Goal: Task Accomplishment & Management: Manage account settings

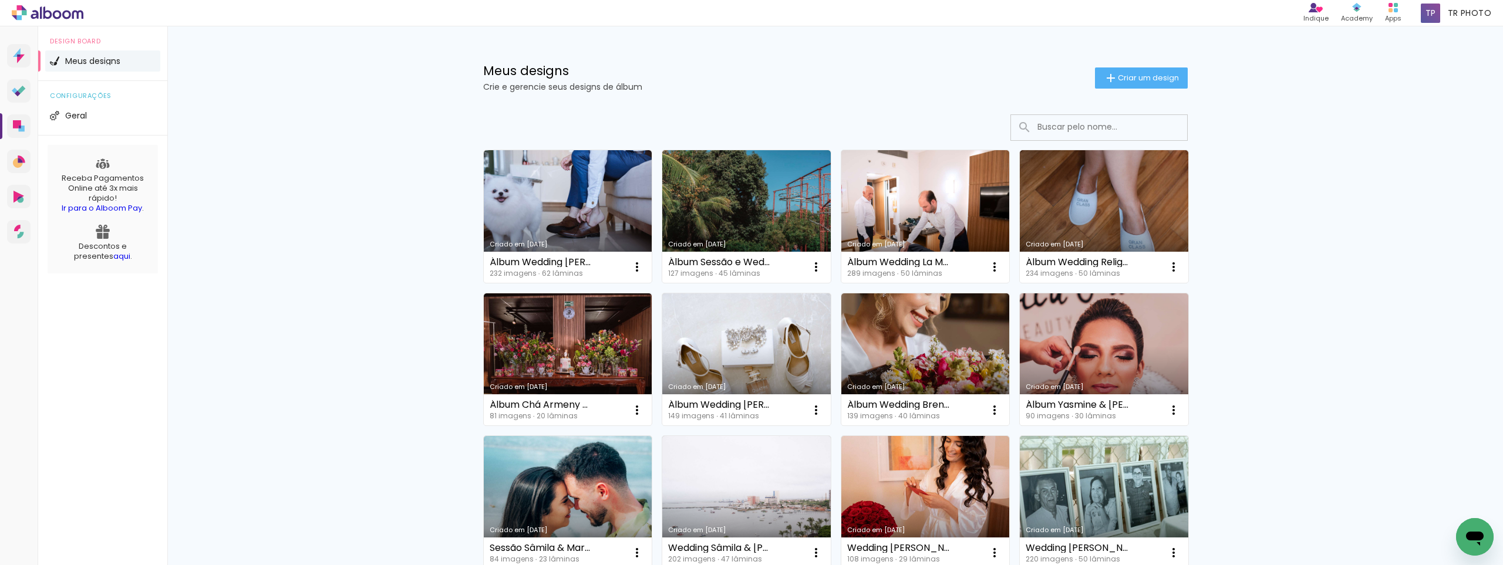
click at [727, 66] on h1 "Meus designs" at bounding box center [789, 71] width 612 height 12
click at [884, 77] on div "Meus designs Crie e gerencie seus designs de álbum" at bounding box center [789, 78] width 612 height 26
click at [748, 347] on link "Criado em [DATE]" at bounding box center [746, 360] width 169 height 133
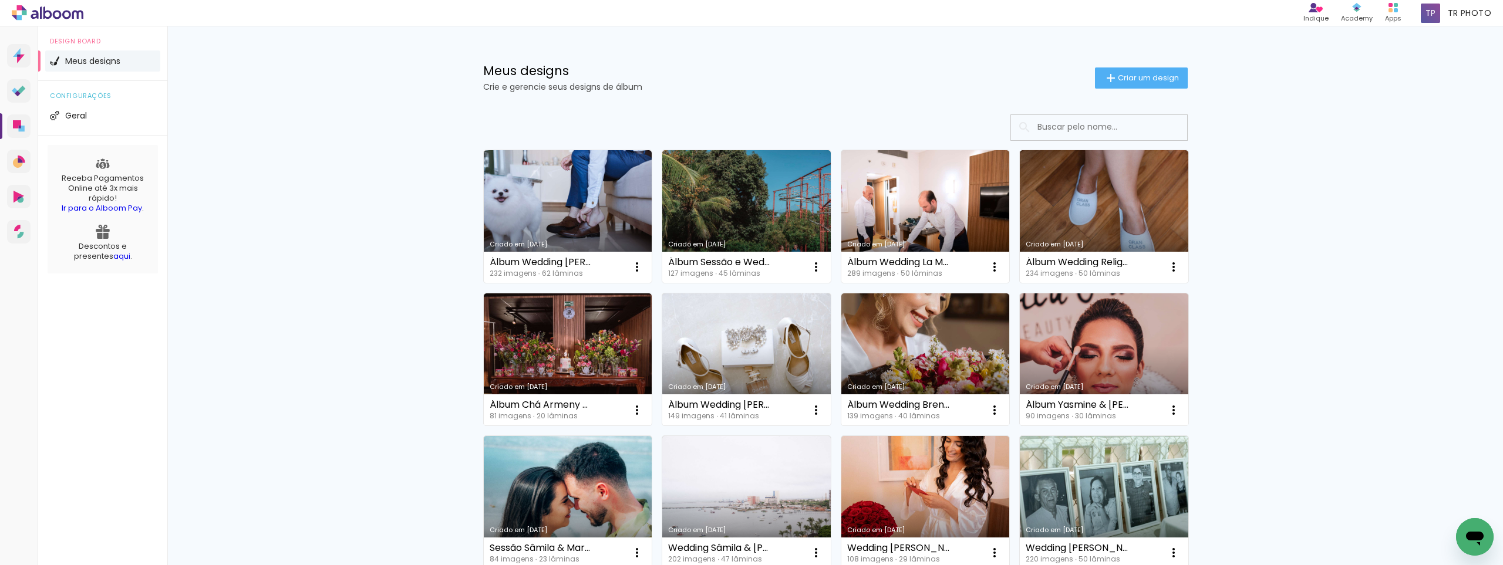
drag, startPoint x: 1251, startPoint y: 278, endPoint x: 932, endPoint y: 215, distance: 324.4
drag, startPoint x: 835, startPoint y: 69, endPoint x: 864, endPoint y: 107, distance: 47.8
click at [835, 69] on h1 "Meus designs" at bounding box center [789, 71] width 612 height 12
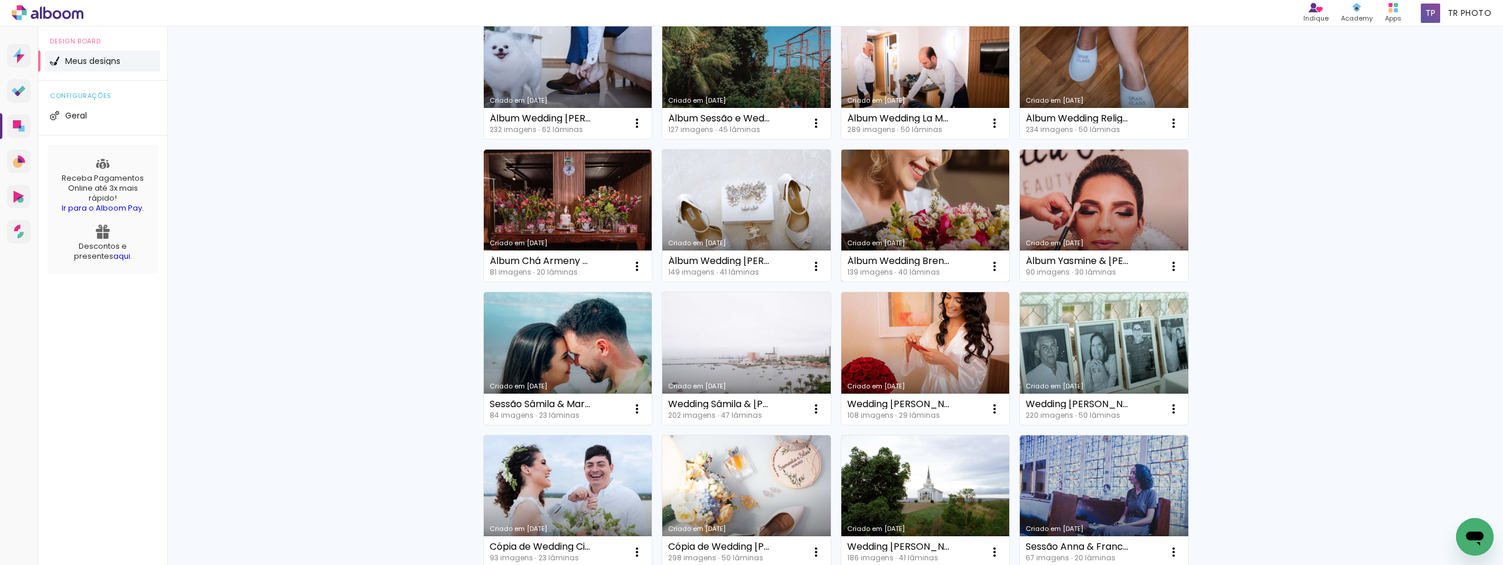
scroll to position [117, 0]
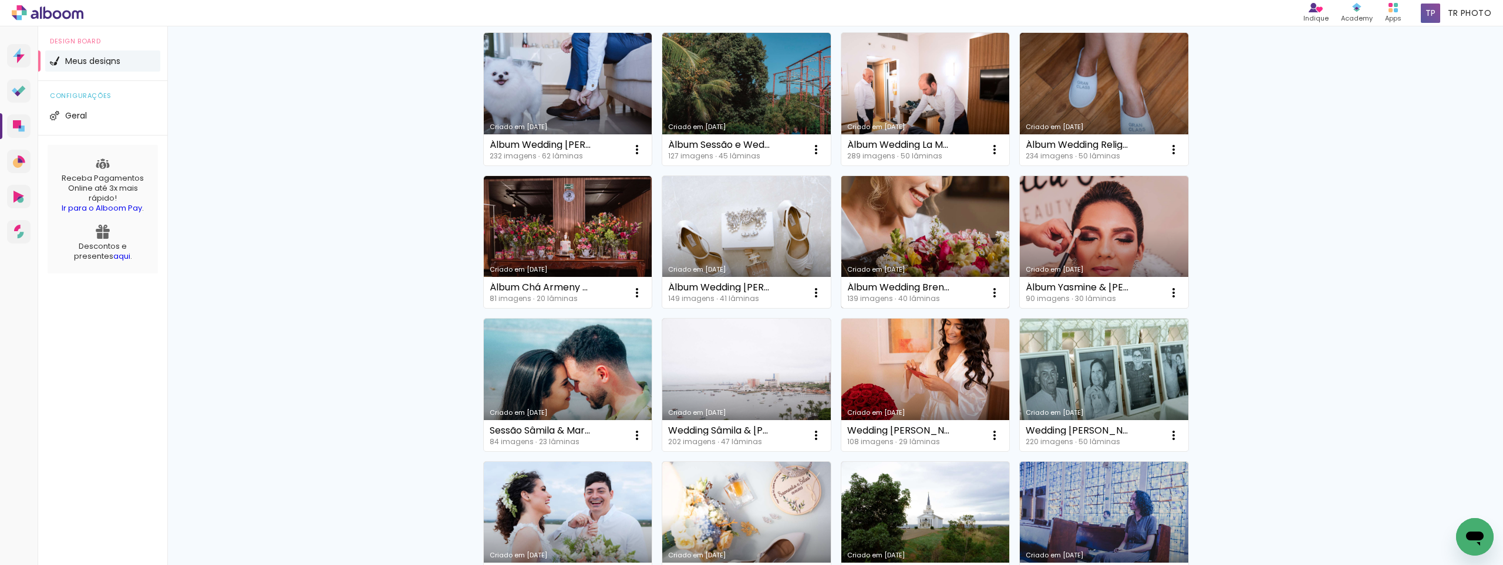
click at [931, 204] on link "Criado em [DATE]" at bounding box center [925, 242] width 169 height 133
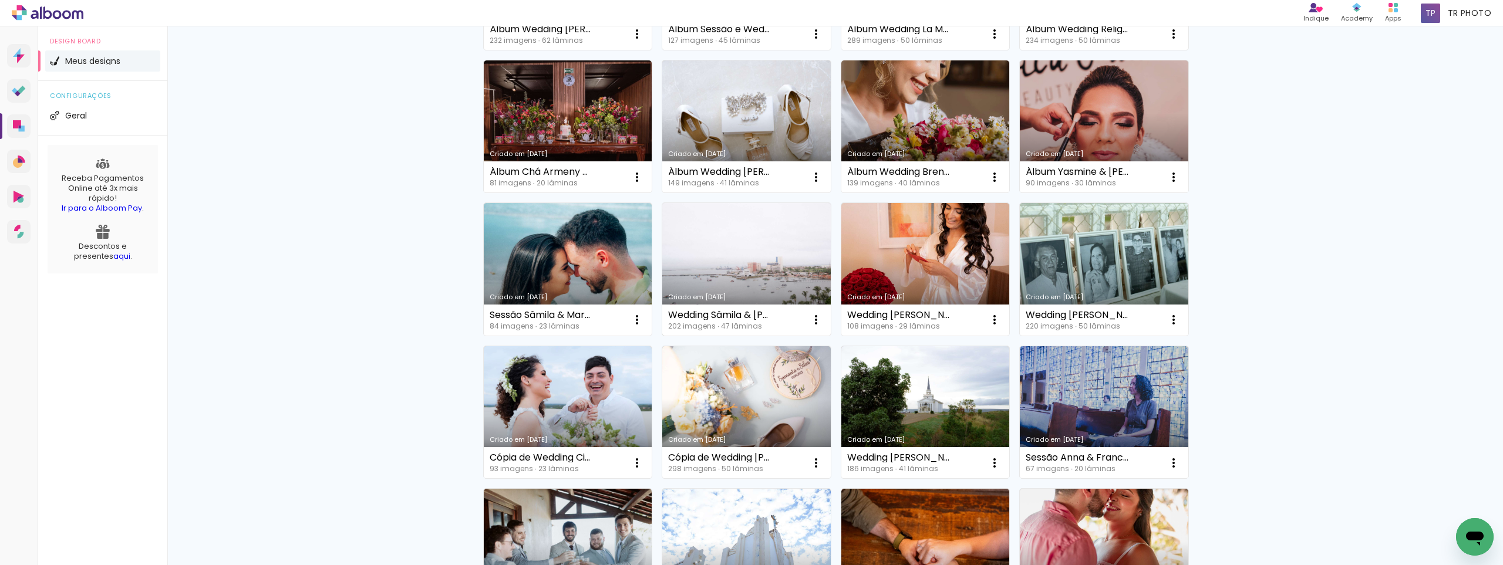
scroll to position [176, 0]
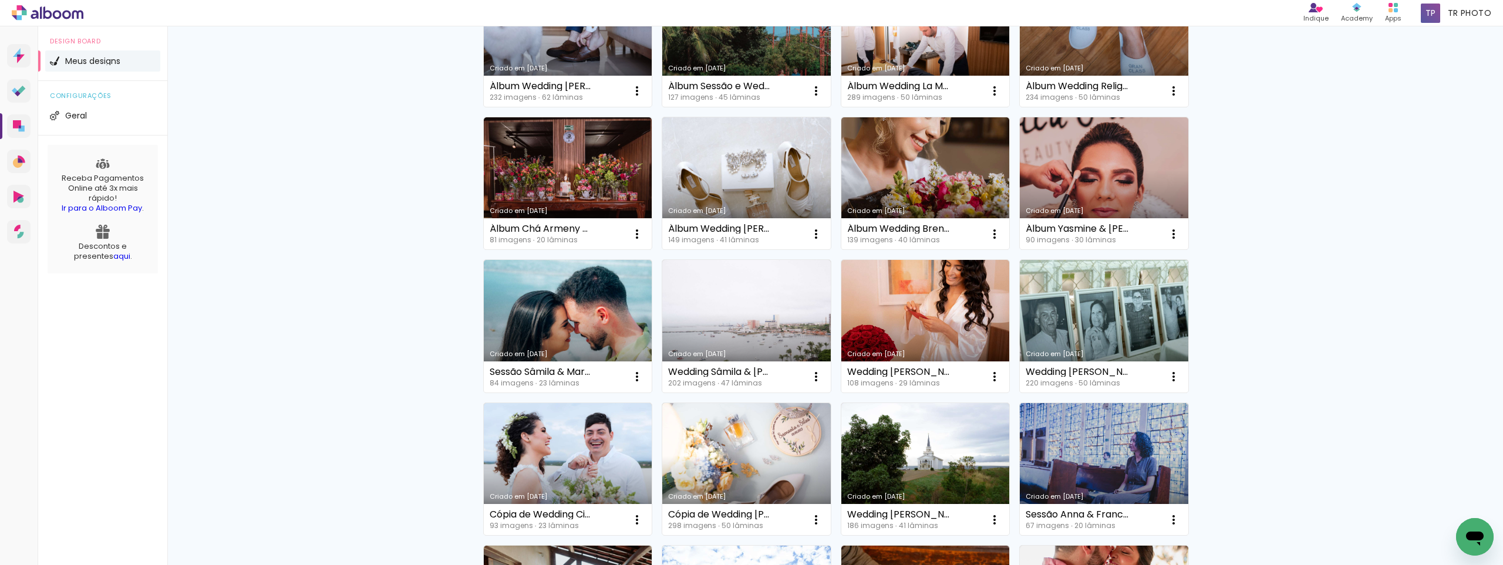
click at [1261, 439] on div "Meus designs Crie e gerencie seus designs de álbum Criar um design Criado em [D…" at bounding box center [835, 474] width 1336 height 1248
click at [584, 316] on link "Criado em [DATE]" at bounding box center [568, 326] width 169 height 133
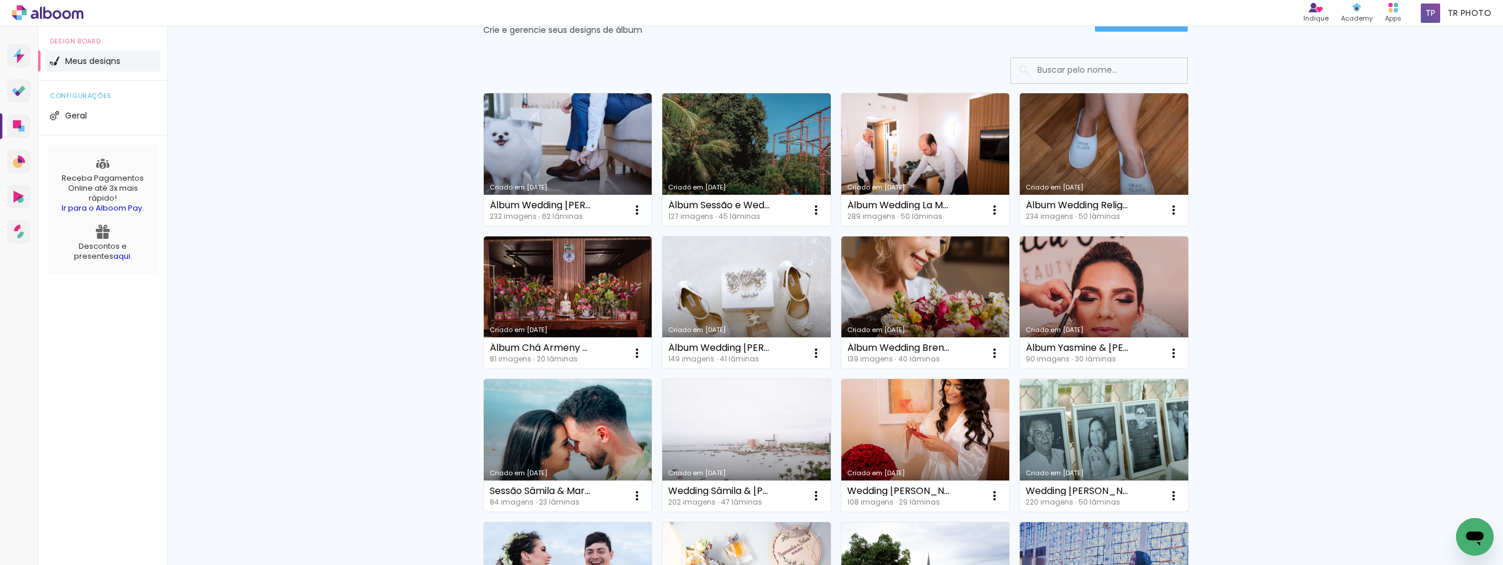
scroll to position [117, 0]
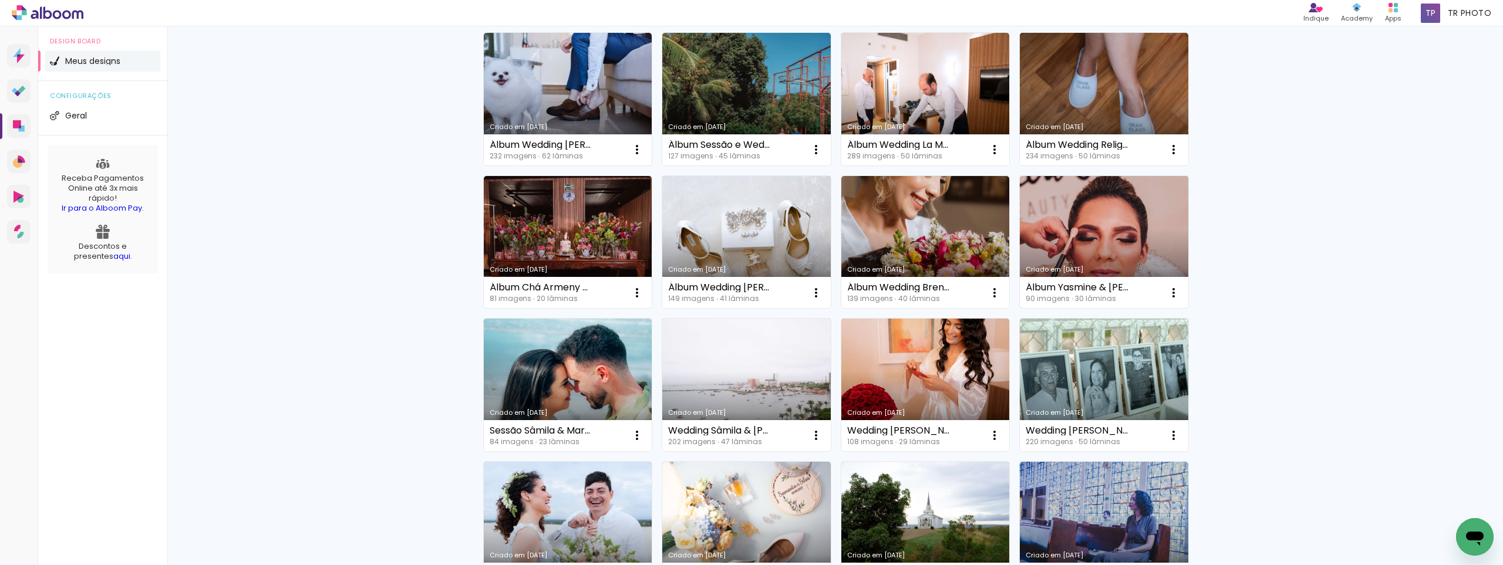
drag, startPoint x: 1121, startPoint y: 292, endPoint x: 1116, endPoint y: 302, distance: 11.8
click at [1111, 308] on div "Álbum Yasmine & [PERSON_NAME] 90 imagens ∙ 30 lâminas Abrir Fazer uma cópia Exc…" at bounding box center [1104, 292] width 169 height 31
click at [1298, 296] on div "Meus designs Crie e gerencie seus designs de álbum Criar um design Criado em [D…" at bounding box center [835, 533] width 1336 height 1248
click at [644, 157] on iron-icon at bounding box center [637, 150] width 14 height 14
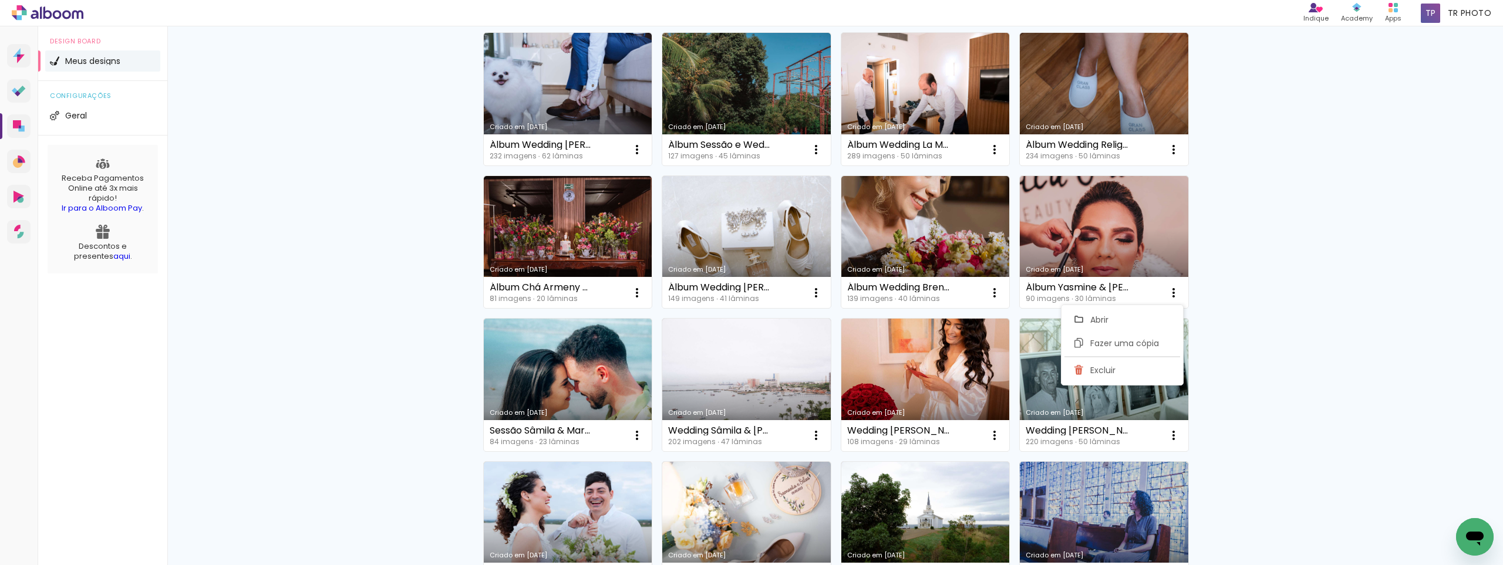
click at [1272, 248] on div "Meus designs Crie e gerencie seus designs de álbum Criar um design Criado em [D…" at bounding box center [835, 533] width 1336 height 1248
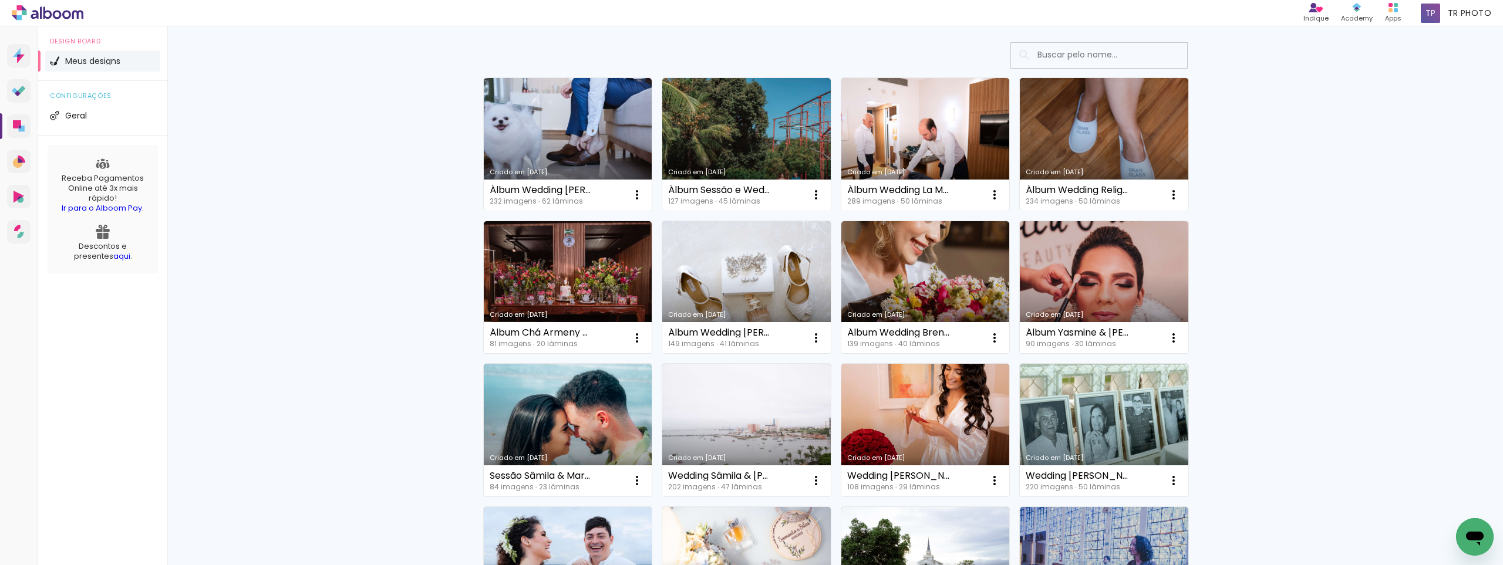
scroll to position [59, 0]
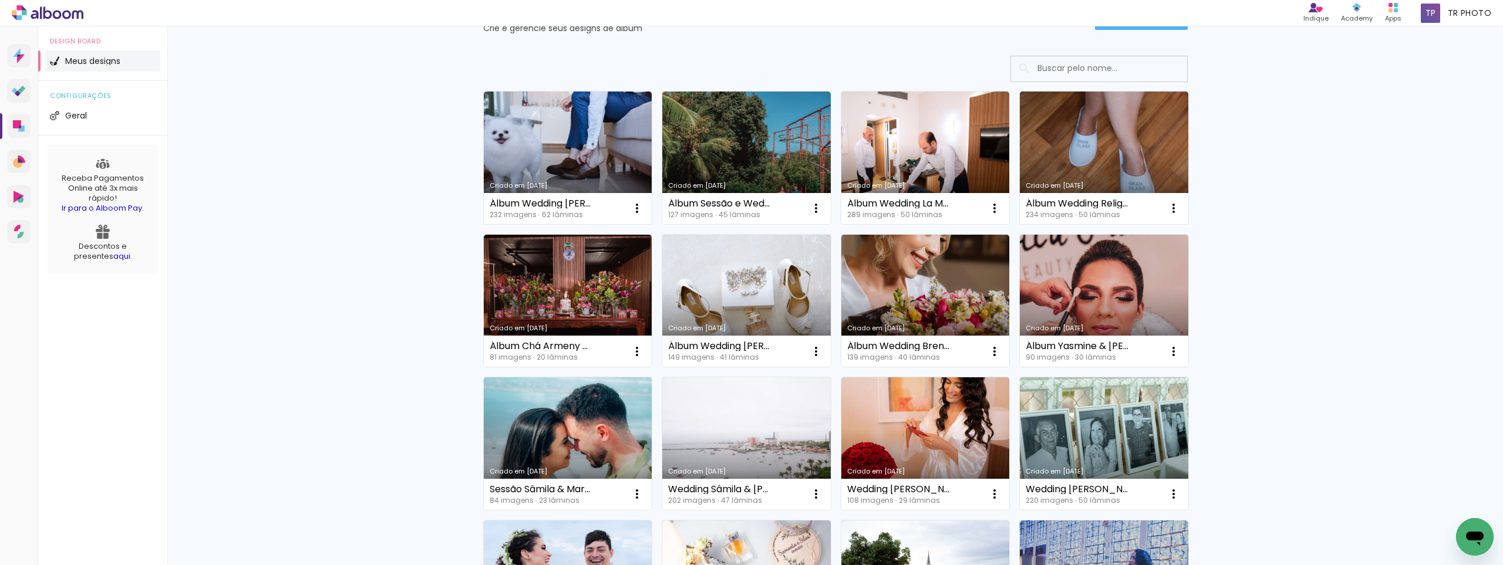
drag, startPoint x: 1217, startPoint y: 272, endPoint x: 1256, endPoint y: 332, distance: 71.6
